Goal: Task Accomplishment & Management: Complete application form

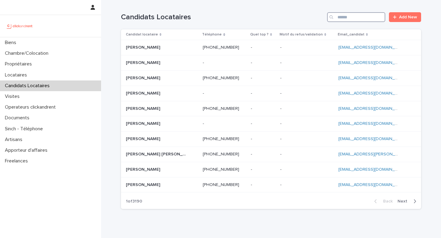
click at [370, 16] on input "Search" at bounding box center [356, 17] width 58 height 10
paste input "**********"
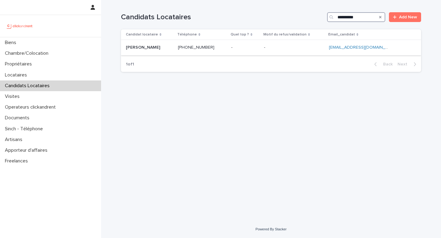
type input "**********"
click at [241, 49] on p at bounding box center [245, 47] width 28 height 5
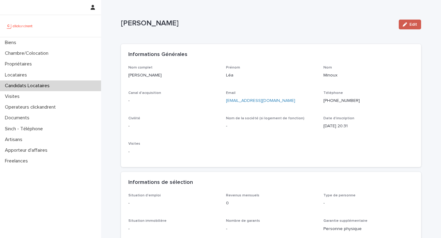
click at [410, 24] on span "Edit" at bounding box center [413, 24] width 8 height 4
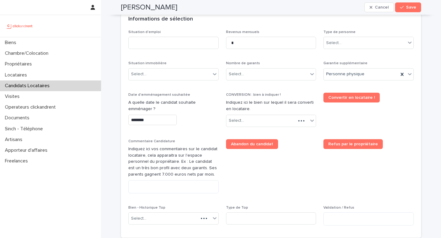
scroll to position [237, 0]
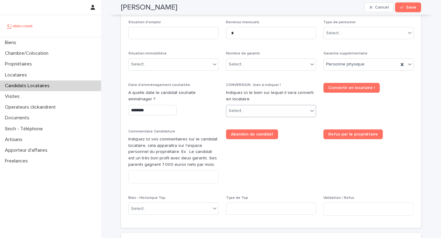
click at [270, 113] on div "Select..." at bounding box center [267, 111] width 82 height 10
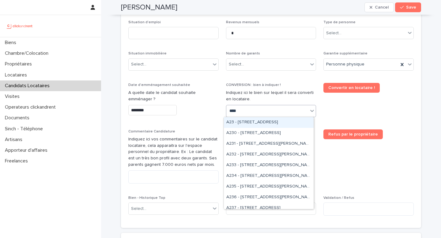
type input "*****"
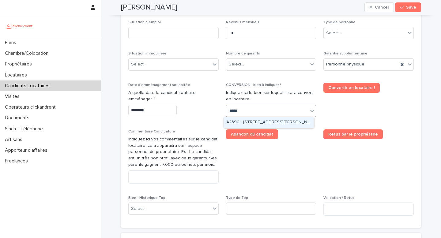
click at [278, 123] on div "A2390 - [STREET_ADDRESS][PERSON_NAME]" at bounding box center [269, 122] width 90 height 11
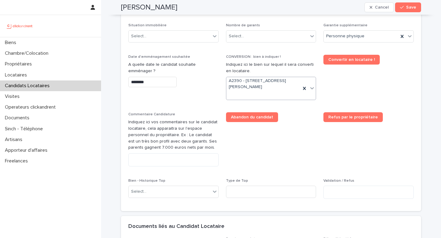
scroll to position [294, 0]
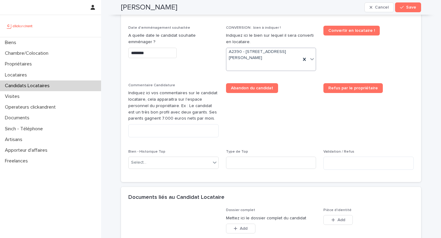
click at [153, 55] on input "********" at bounding box center [152, 53] width 48 height 11
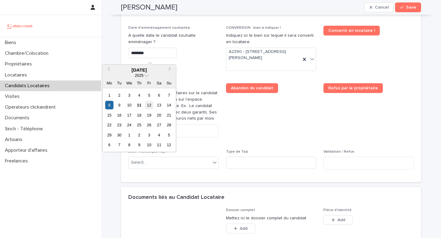
click at [149, 106] on div "12" at bounding box center [149, 105] width 8 height 8
type input "*********"
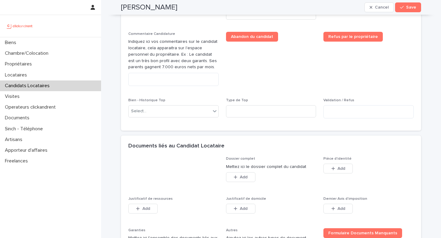
scroll to position [354, 0]
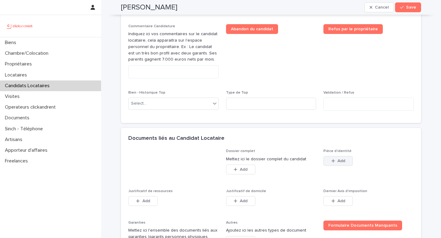
click at [342, 161] on span "Add" at bounding box center [341, 161] width 8 height 4
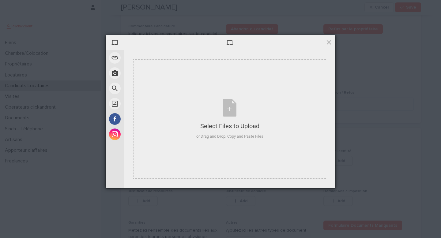
click at [328, 41] on span at bounding box center [328, 42] width 7 height 7
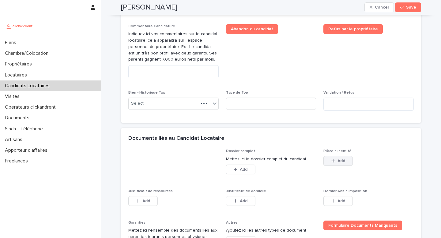
click at [346, 163] on button "Add" at bounding box center [337, 161] width 29 height 10
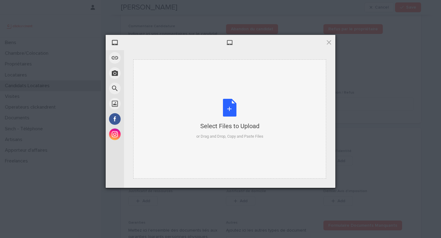
click at [227, 116] on div "Select Files to Upload or Drag and Drop, Copy and Paste Files" at bounding box center [229, 119] width 67 height 41
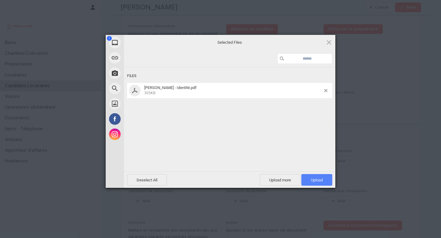
click at [317, 182] on span "Upload 1" at bounding box center [317, 180] width 12 height 5
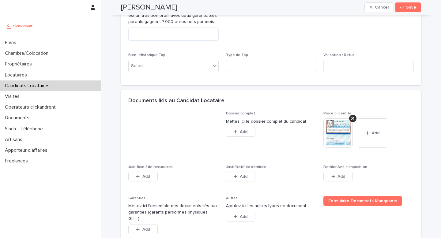
scroll to position [449, 0]
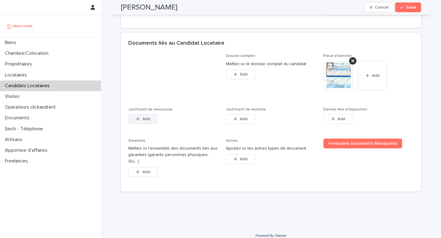
click at [144, 121] on span "Add" at bounding box center [146, 119] width 8 height 4
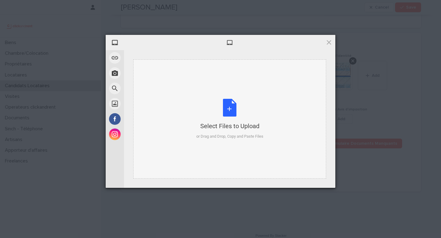
click at [237, 127] on div "Select Files to Upload" at bounding box center [229, 126] width 67 height 9
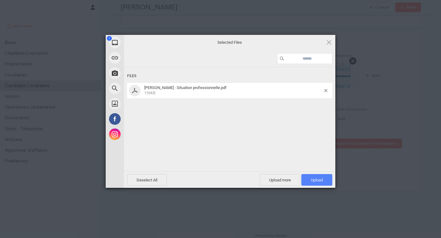
click at [312, 177] on span "Upload 1" at bounding box center [316, 180] width 31 height 12
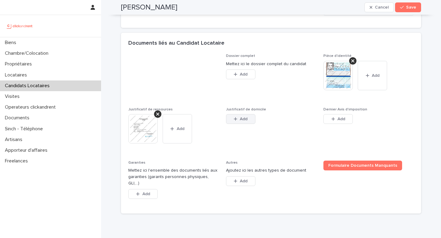
click at [243, 118] on span "Add" at bounding box center [244, 119] width 8 height 4
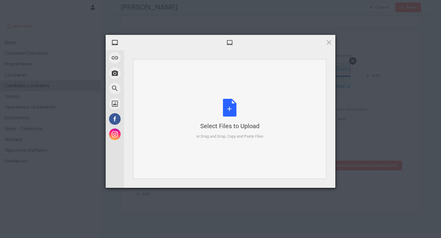
click at [225, 123] on div "Select Files to Upload" at bounding box center [229, 126] width 67 height 9
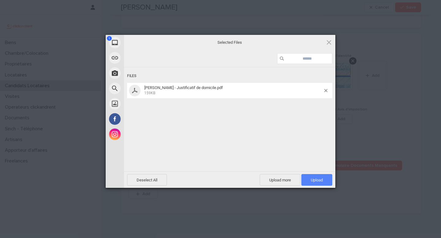
click at [317, 180] on span "Upload 1" at bounding box center [317, 180] width 12 height 5
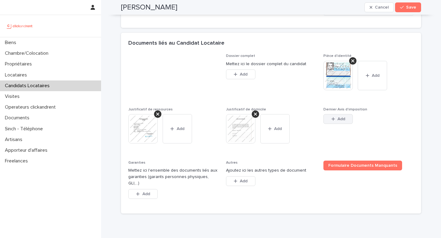
click at [343, 117] on span "Add" at bounding box center [341, 119] width 8 height 4
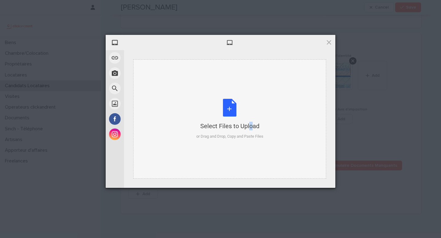
click at [236, 122] on div "Select Files to Upload" at bounding box center [229, 126] width 67 height 9
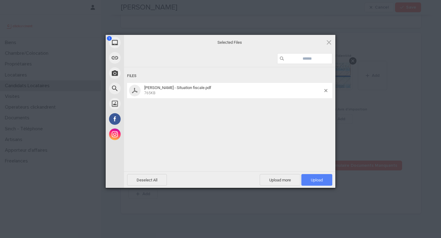
click at [316, 181] on span "Upload 1" at bounding box center [317, 180] width 12 height 5
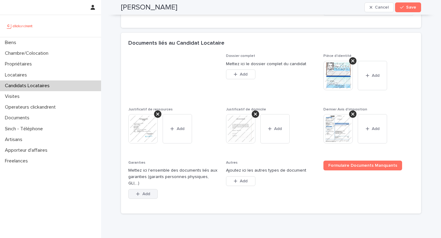
click at [149, 189] on button "Add" at bounding box center [142, 194] width 29 height 10
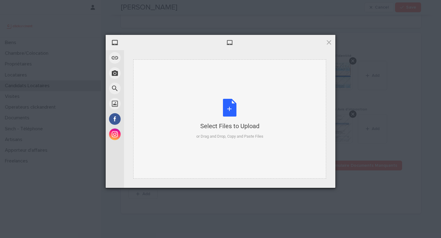
click at [214, 107] on div "Select Files to Upload or Drag and Drop, Copy and Paste Files" at bounding box center [229, 119] width 67 height 41
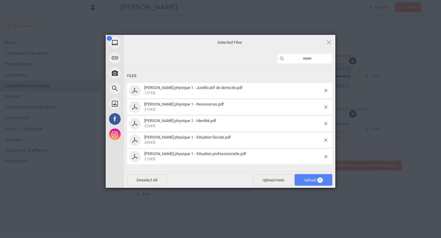
click at [314, 181] on span "Upload 5" at bounding box center [313, 180] width 19 height 5
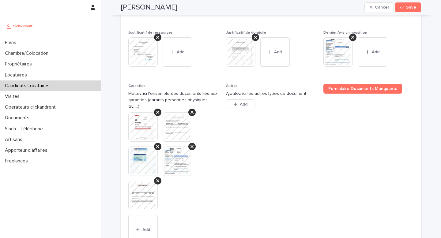
scroll to position [578, 0]
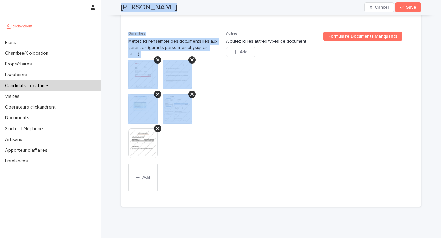
drag, startPoint x: 188, startPoint y: 151, endPoint x: 118, endPoint y: 7, distance: 159.9
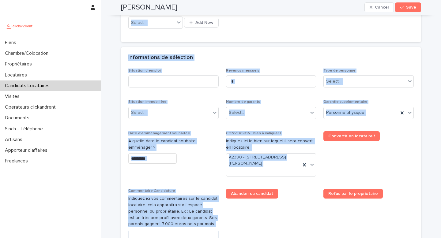
scroll to position [174, 0]
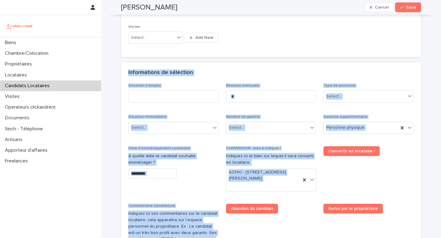
drag, startPoint x: 213, startPoint y: 164, endPoint x: 199, endPoint y: 65, distance: 100.2
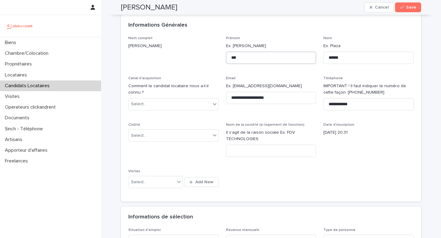
scroll to position [0, 0]
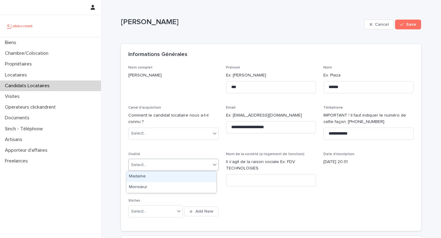
drag, startPoint x: 175, startPoint y: 161, endPoint x: 183, endPoint y: 163, distance: 8.4
click at [175, 161] on div "Select..." at bounding box center [170, 165] width 82 height 10
click at [163, 176] on div "Madame" at bounding box center [171, 176] width 90 height 11
click at [149, 131] on div "Select..." at bounding box center [170, 134] width 82 height 10
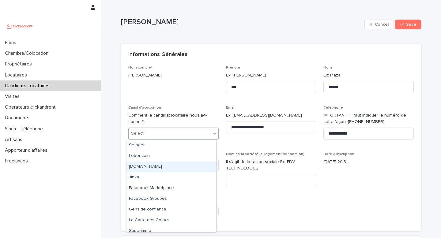
click at [158, 166] on div "[DOMAIN_NAME]" at bounding box center [171, 167] width 90 height 11
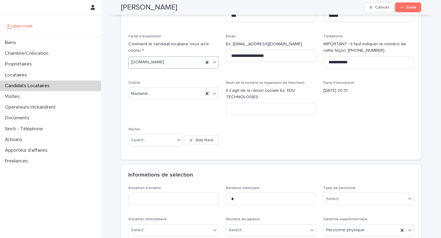
scroll to position [75, 0]
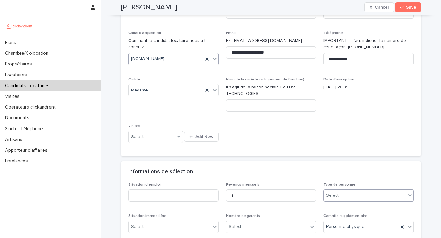
click at [343, 199] on div "Select..." at bounding box center [365, 196] width 82 height 10
click at [341, 209] on div "Particulier" at bounding box center [366, 207] width 90 height 11
click at [193, 195] on input at bounding box center [173, 195] width 90 height 12
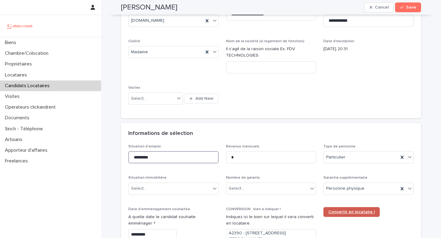
scroll to position [129, 0]
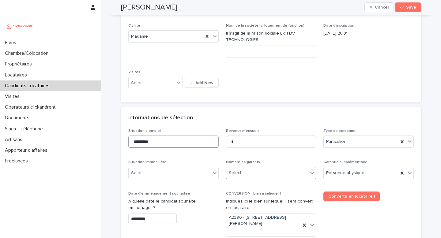
type input "*********"
click at [245, 176] on div "Select..." at bounding box center [267, 173] width 82 height 10
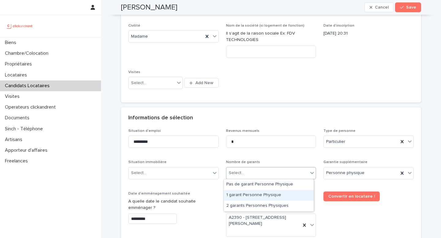
click at [249, 196] on div "1 garant Personne Physique" at bounding box center [269, 195] width 90 height 11
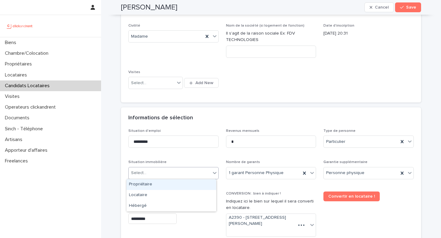
click at [166, 171] on div "Select..." at bounding box center [170, 173] width 82 height 10
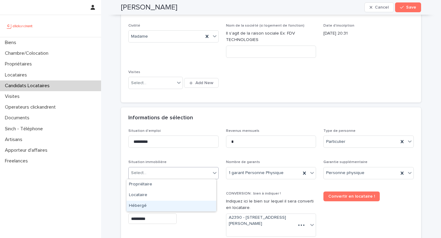
click at [163, 204] on div "Hébergé" at bounding box center [171, 206] width 90 height 11
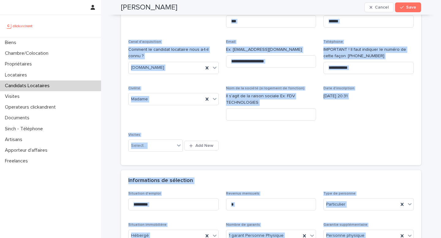
scroll to position [0, 0]
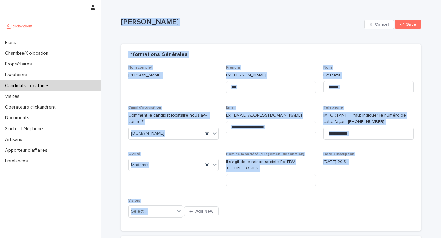
drag, startPoint x: 172, startPoint y: 136, endPoint x: 117, endPoint y: -2, distance: 148.1
click at [117, 0] on html "**********" at bounding box center [220, 119] width 441 height 238
copy div "Lor Ipsumd Sitame Cons Adipi, elits doe te incid utlabo etdo magnaa. Enimad min…"
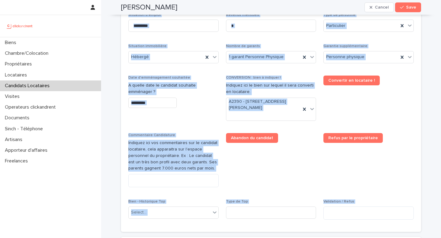
scroll to position [256, 0]
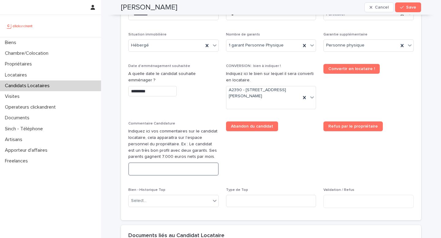
click at [164, 163] on textarea at bounding box center [173, 169] width 90 height 13
paste textarea "**********"
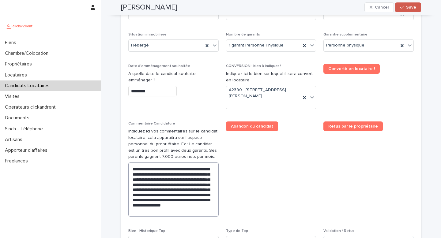
type textarea "**********"
click at [406, 9] on span "Save" at bounding box center [411, 7] width 10 height 4
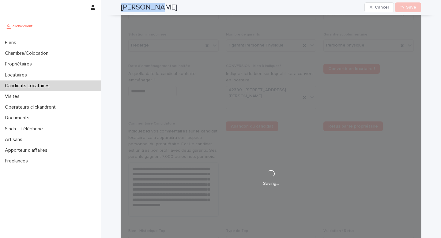
drag, startPoint x: 141, startPoint y: 3, endPoint x: 112, endPoint y: 4, distance: 29.1
click at [112, 4] on div "[PERSON_NAME] Cancel Loading... Save" at bounding box center [270, 7] width 329 height 15
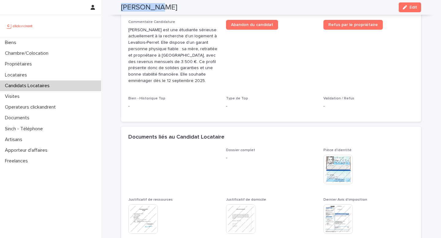
scroll to position [154, 0]
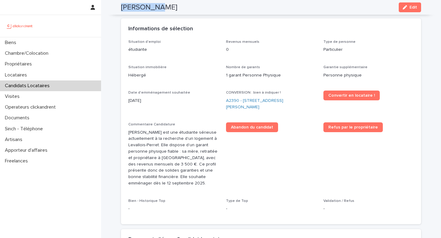
copy h2 "[PERSON_NAME]"
click at [41, 85] on p "Candidats Locataires" at bounding box center [28, 86] width 52 height 6
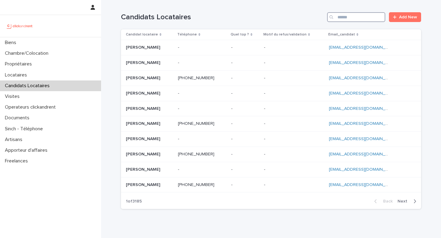
click at [365, 18] on input "Search" at bounding box center [356, 17] width 58 height 10
paste input "**********"
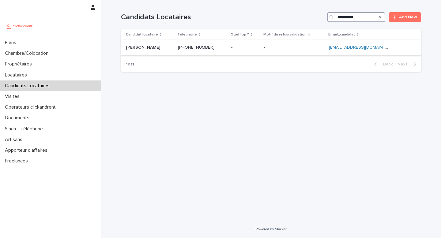
type input "**********"
click at [164, 49] on p at bounding box center [149, 47] width 47 height 5
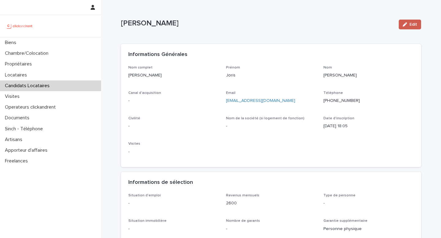
click at [408, 27] on button "Edit" at bounding box center [410, 25] width 22 height 10
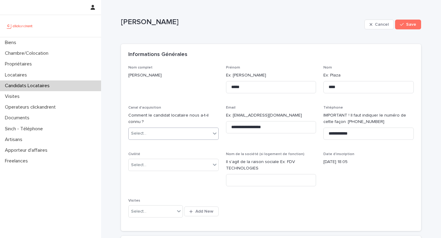
click at [162, 134] on div "Select..." at bounding box center [170, 134] width 82 height 10
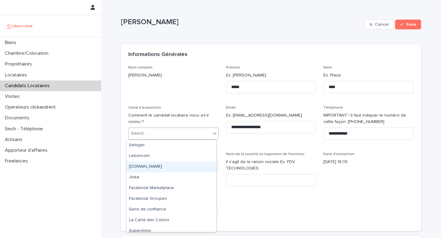
click at [156, 168] on div "[DOMAIN_NAME]" at bounding box center [171, 167] width 90 height 11
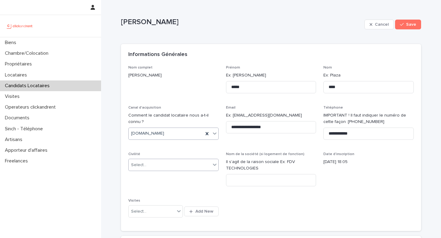
click at [165, 168] on div "Select..." at bounding box center [170, 165] width 82 height 10
click at [159, 186] on div "Monsieur" at bounding box center [171, 187] width 90 height 11
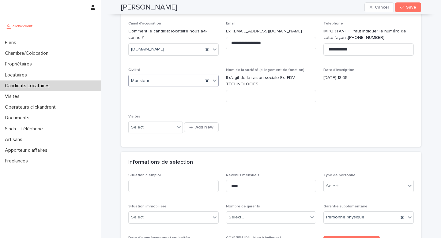
scroll to position [98, 0]
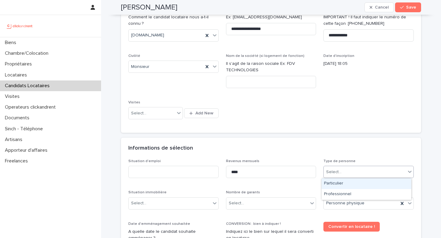
click at [339, 167] on div "Select..." at bounding box center [365, 172] width 82 height 10
click at [353, 186] on div "Particulier" at bounding box center [366, 183] width 90 height 11
drag, startPoint x: 263, startPoint y: 204, endPoint x: 259, endPoint y: 213, distance: 9.2
click at [263, 204] on div "Select..." at bounding box center [267, 203] width 82 height 10
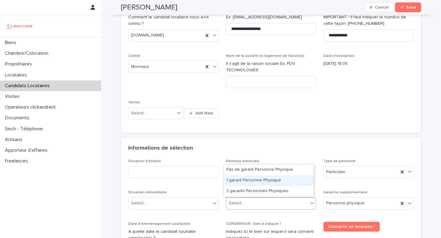
click at [238, 182] on div "1 garant Personne Physique" at bounding box center [269, 180] width 90 height 11
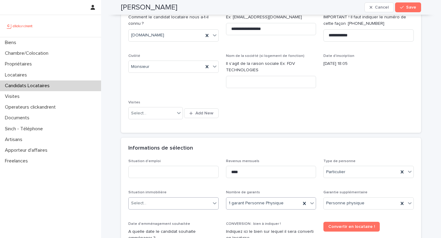
click at [167, 200] on div "Select..." at bounding box center [170, 203] width 82 height 10
click at [150, 190] on div "Hébergé" at bounding box center [171, 191] width 90 height 11
click at [154, 167] on input at bounding box center [173, 172] width 90 height 12
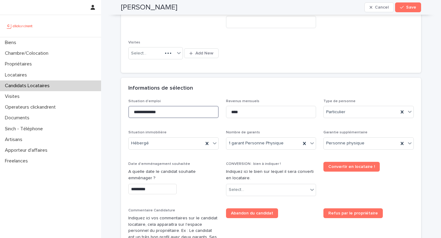
scroll to position [215, 0]
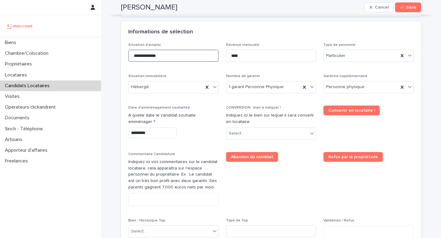
type input "**********"
click at [149, 128] on input "*********" at bounding box center [152, 133] width 48 height 11
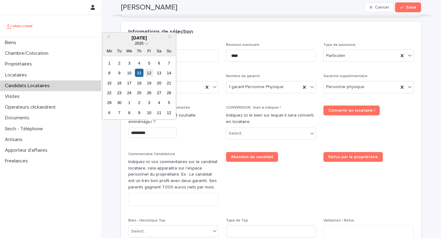
click at [148, 71] on div "12" at bounding box center [149, 73] width 8 height 8
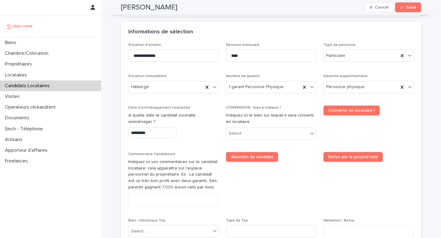
type input "*********"
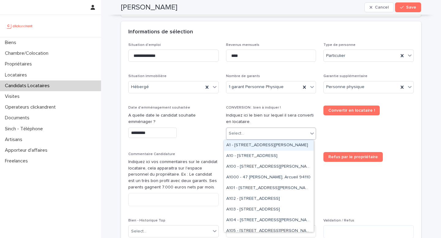
click at [259, 132] on div "Select..." at bounding box center [267, 134] width 82 height 10
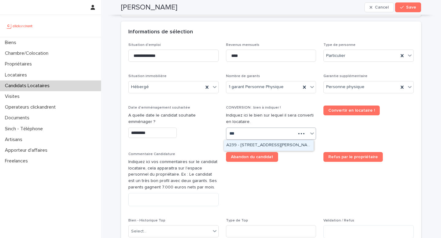
type input "****"
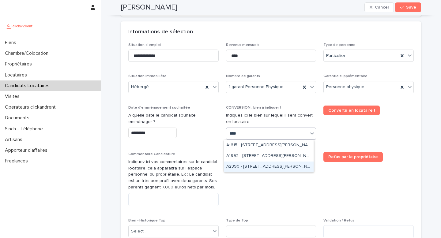
click at [261, 167] on div "A2390 - [STREET_ADDRESS][PERSON_NAME]" at bounding box center [269, 167] width 90 height 11
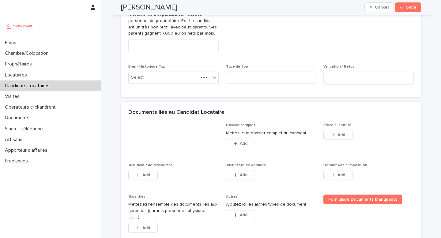
scroll to position [400, 0]
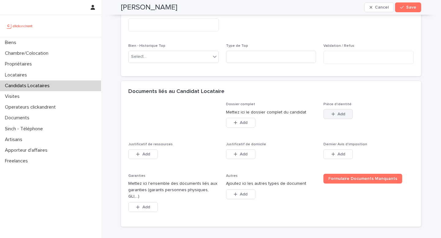
click at [336, 117] on button "Add" at bounding box center [337, 114] width 29 height 10
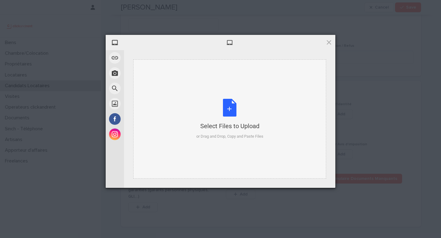
click at [243, 117] on div "Select Files to Upload or Drag and Drop, Copy and Paste Files" at bounding box center [229, 119] width 67 height 41
click at [240, 124] on div "Select Files to Upload" at bounding box center [229, 126] width 67 height 9
click at [216, 110] on div "Select Files to Upload or Drag and Drop, Copy and Paste Files" at bounding box center [229, 119] width 67 height 41
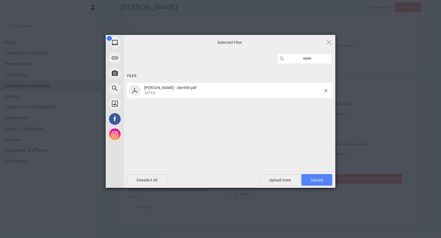
click at [320, 183] on span "Upload 1" at bounding box center [316, 180] width 31 height 12
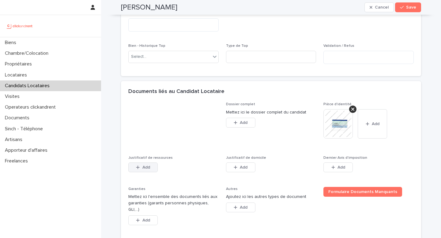
click at [146, 170] on button "Add" at bounding box center [142, 168] width 29 height 10
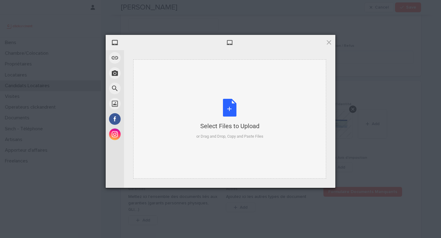
click at [227, 136] on div "or Drag and Drop, Copy and Paste Files" at bounding box center [229, 136] width 67 height 6
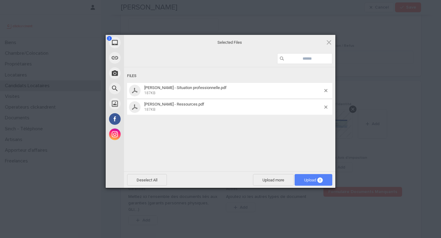
click at [313, 177] on span "Upload 2" at bounding box center [313, 180] width 38 height 12
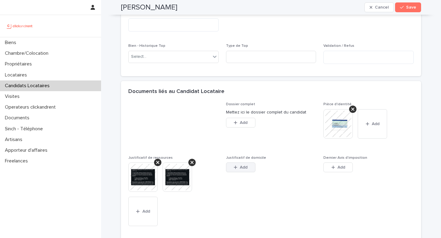
click at [251, 168] on button "Add" at bounding box center [240, 168] width 29 height 10
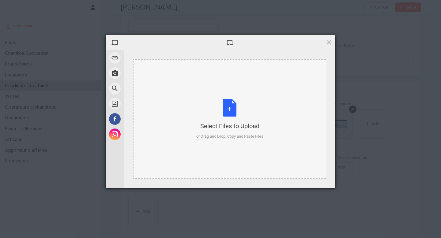
click at [247, 145] on div "Select Files to Upload or Drag and Drop, Copy and Paste Files" at bounding box center [229, 118] width 193 height 119
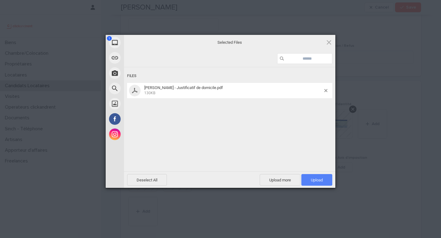
click at [319, 177] on span "Upload 1" at bounding box center [316, 180] width 31 height 12
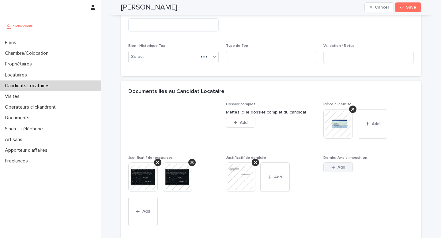
click at [328, 170] on button "Add" at bounding box center [337, 168] width 29 height 10
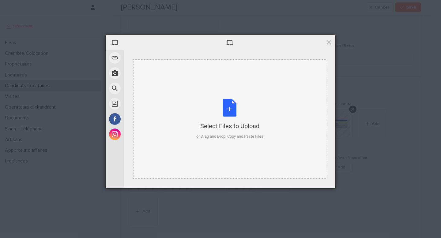
click at [217, 135] on div "or Drag and Drop, Copy and Paste Files" at bounding box center [229, 136] width 67 height 6
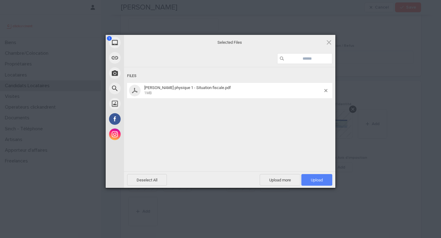
click at [313, 178] on span "Upload 1" at bounding box center [317, 180] width 12 height 5
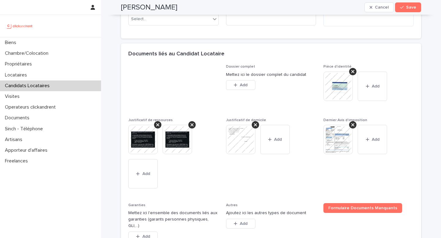
scroll to position [503, 0]
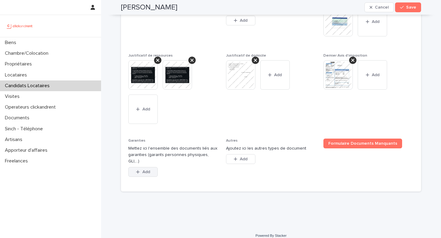
click at [145, 170] on div "Add" at bounding box center [142, 173] width 29 height 12
click at [145, 170] on span "Add" at bounding box center [146, 172] width 8 height 4
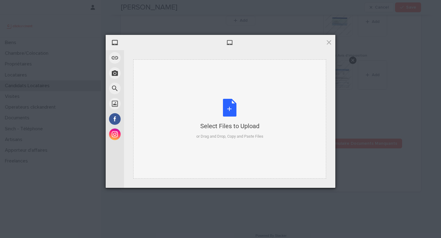
click at [223, 150] on div "Select Files to Upload or Drag and Drop, Copy and Paste Files" at bounding box center [229, 118] width 193 height 119
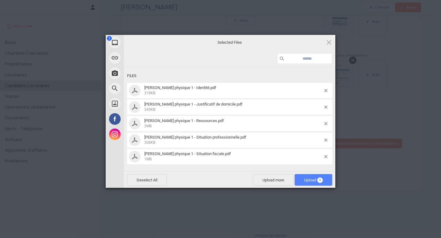
click at [324, 178] on span "Upload 5" at bounding box center [313, 180] width 38 height 12
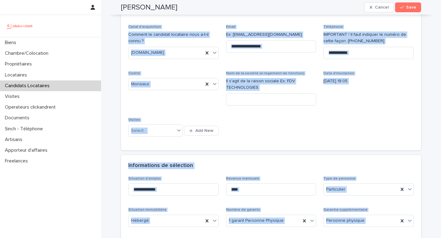
scroll to position [0, 0]
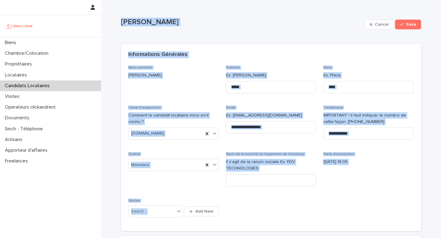
drag, startPoint x: 203, startPoint y: 189, endPoint x: 119, endPoint y: 17, distance: 191.1
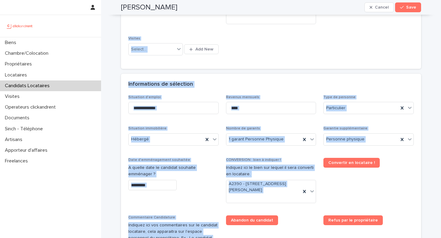
scroll to position [218, 0]
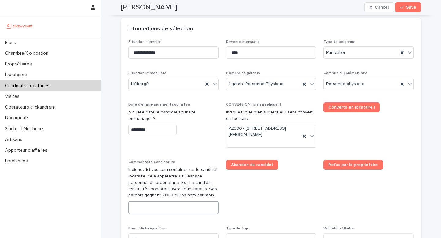
click at [159, 205] on textarea at bounding box center [173, 207] width 90 height 13
paste textarea "**********"
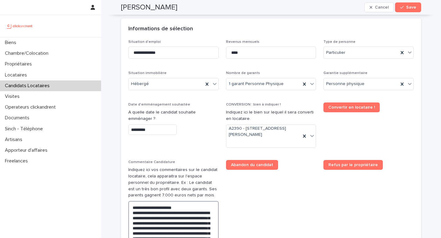
scroll to position [241, 0]
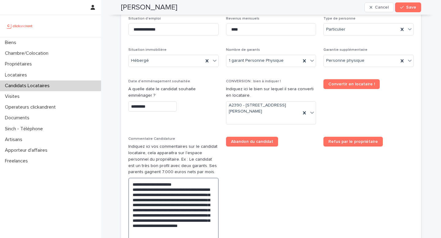
drag, startPoint x: 188, startPoint y: 187, endPoint x: 134, endPoint y: 182, distance: 54.4
click at [134, 182] on textarea "**********" at bounding box center [173, 210] width 90 height 65
click at [196, 195] on textarea "**********" at bounding box center [173, 210] width 90 height 65
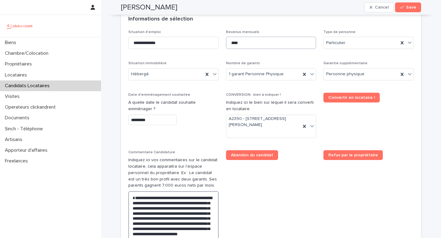
type textarea "**********"
click at [234, 43] on input "****" at bounding box center [271, 43] width 90 height 12
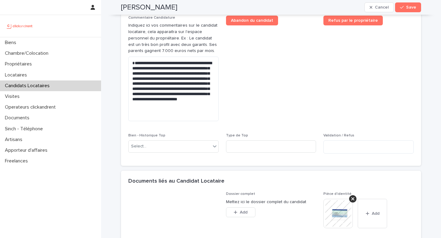
scroll to position [366, 0]
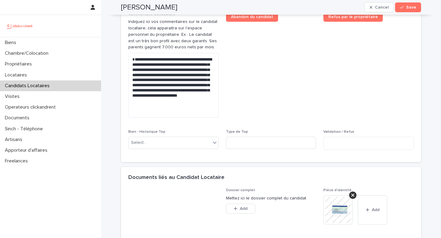
type input "****"
click at [323, 94] on span "Refus par le propriétaire" at bounding box center [368, 67] width 90 height 111
click at [407, 8] on span "Save" at bounding box center [411, 7] width 10 height 4
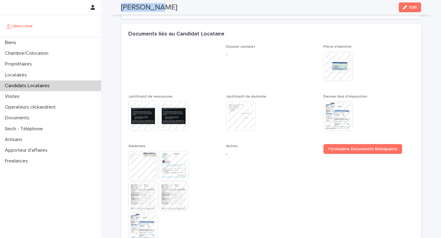
scroll to position [246, 0]
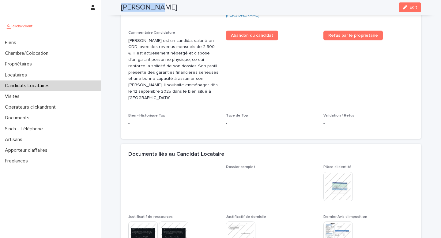
drag, startPoint x: 139, startPoint y: 8, endPoint x: 125, endPoint y: 6, distance: 14.0
click at [117, 7] on div "[PERSON_NAME] Edit" at bounding box center [270, 7] width 329 height 15
copy h2 "[PERSON_NAME]"
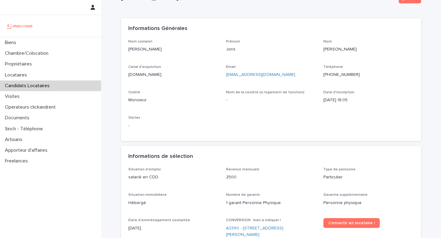
scroll to position [69, 0]
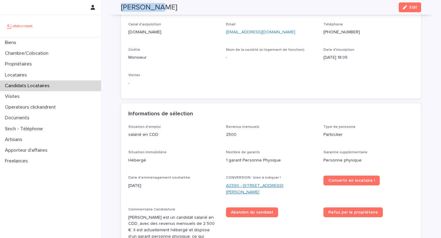
click at [247, 186] on link "A2390 - [STREET_ADDRESS][PERSON_NAME]" at bounding box center [271, 189] width 90 height 13
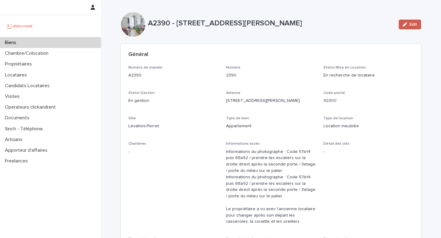
click at [410, 26] on span "Edit" at bounding box center [413, 24] width 8 height 4
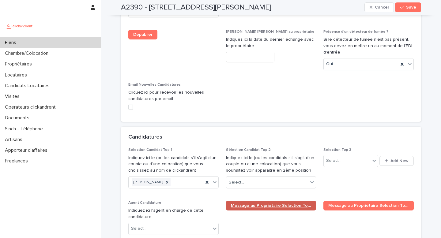
scroll to position [2846, 0]
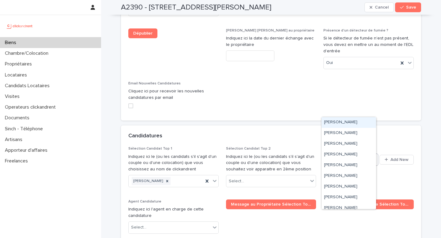
click at [330, 156] on div "Select..." at bounding box center [333, 159] width 15 height 6
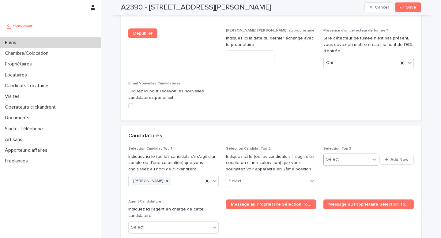
click at [352, 155] on div "Select..." at bounding box center [347, 160] width 46 height 10
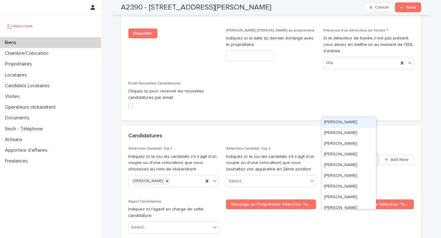
click at [348, 155] on div "Select..." at bounding box center [347, 160] width 46 height 10
click at [358, 133] on div "Candidatures" at bounding box center [269, 136] width 283 height 7
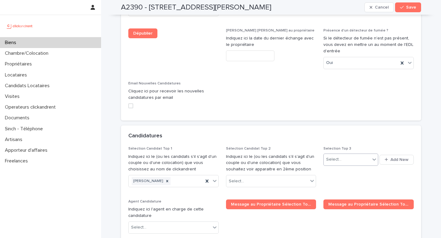
click at [346, 155] on div "Select..." at bounding box center [347, 160] width 46 height 10
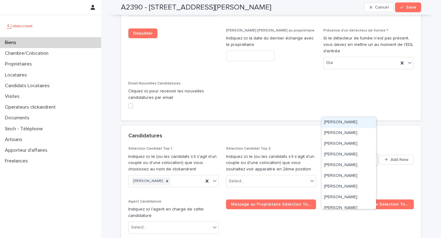
paste input "**********"
type input "**********"
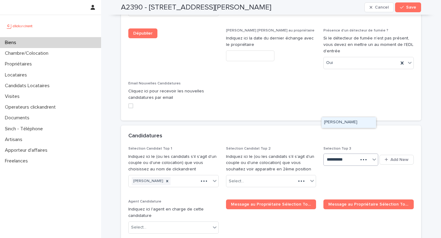
click at [346, 124] on div "[PERSON_NAME]" at bounding box center [348, 122] width 54 height 11
drag, startPoint x: 407, startPoint y: 10, endPoint x: 403, endPoint y: 20, distance: 10.4
click at [407, 10] on button "Save" at bounding box center [408, 7] width 26 height 10
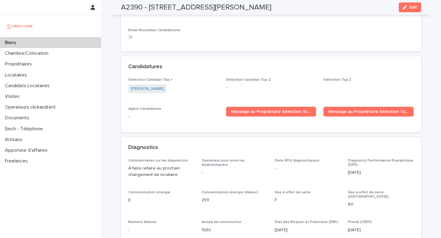
scroll to position [1788, 0]
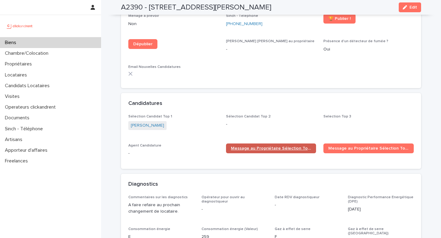
click at [254, 146] on span "Message au Propriétaire Sélection Top 1" at bounding box center [271, 148] width 81 height 4
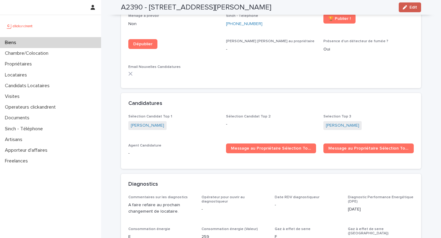
click at [410, 12] on button "Edit" at bounding box center [410, 7] width 22 height 10
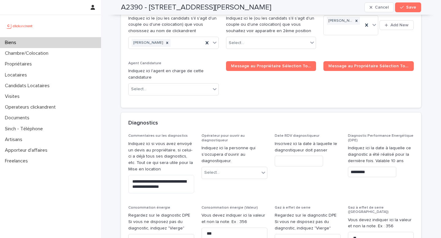
scroll to position [2958, 0]
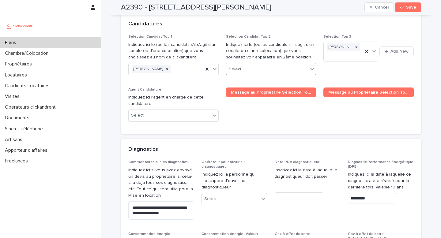
click at [257, 64] on div "Select..." at bounding box center [267, 69] width 82 height 10
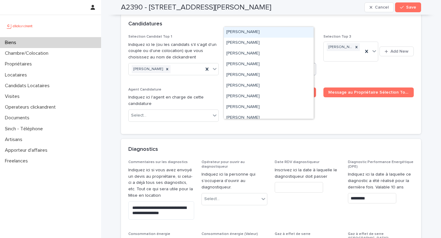
paste input "**********"
type input "**********"
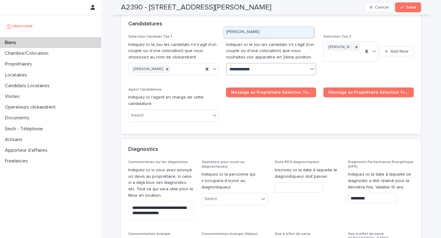
click at [261, 32] on div "[PERSON_NAME]" at bounding box center [269, 32] width 90 height 11
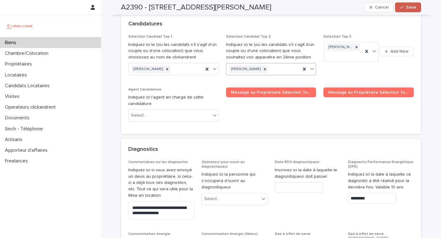
click at [409, 8] on span "Save" at bounding box center [411, 7] width 10 height 4
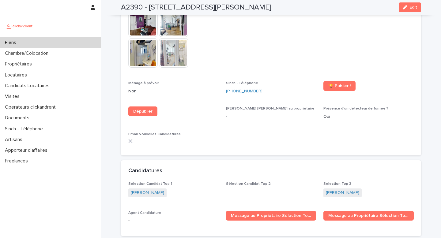
scroll to position [1736, 0]
